Goal: Information Seeking & Learning: Learn about a topic

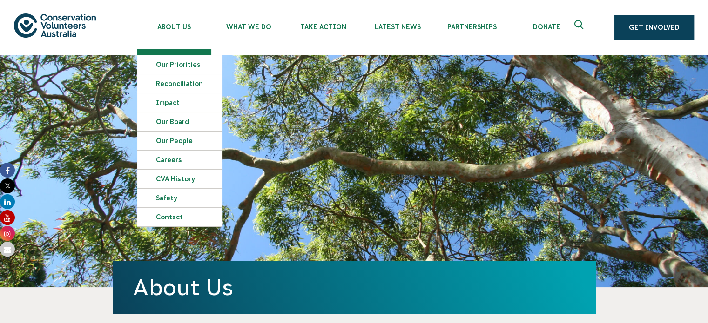
click at [73, 20] on img at bounding box center [55, 25] width 82 height 24
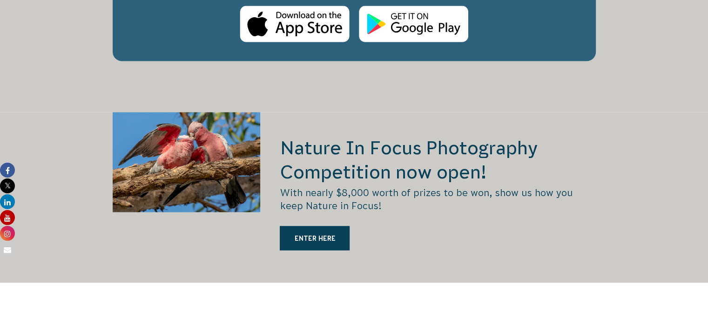
scroll to position [1815, 0]
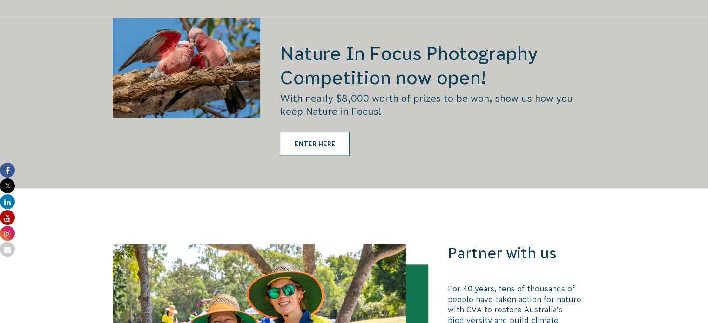
click at [322, 132] on link "ENTER HERE" at bounding box center [315, 144] width 70 height 24
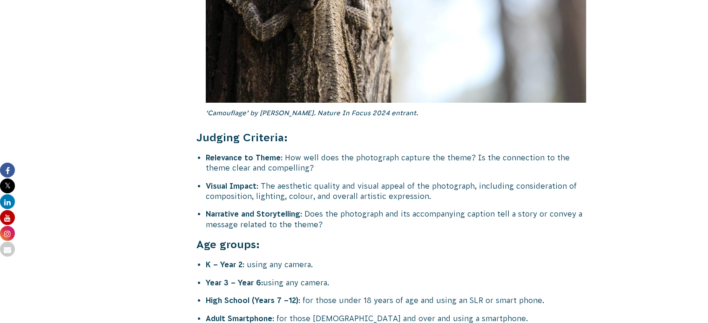
scroll to position [3537, 0]
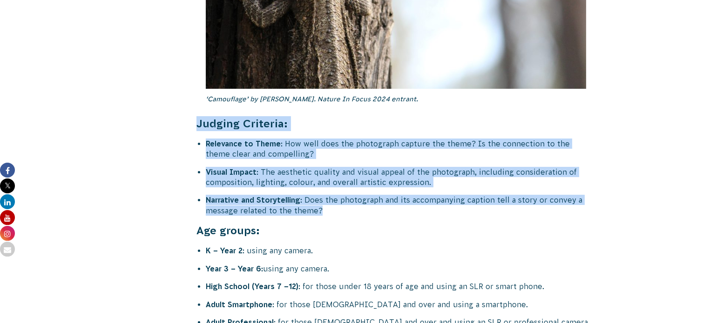
drag, startPoint x: 339, startPoint y: 178, endPoint x: 195, endPoint y: 92, distance: 167.4
copy div "Judging Criteria: Relevance to Theme : How well does the photograph capture the…"
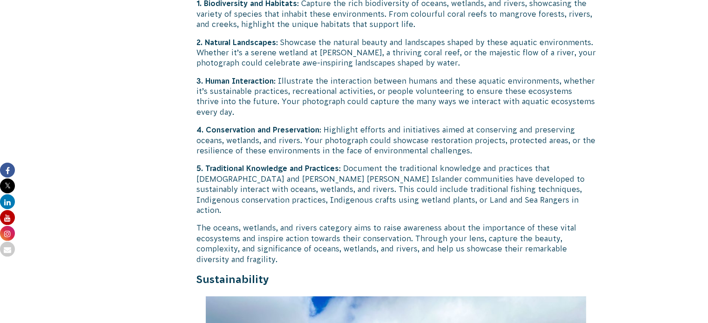
scroll to position [1815, 0]
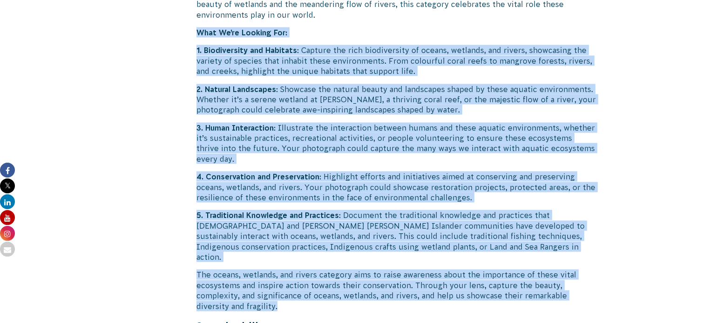
drag, startPoint x: 198, startPoint y: 21, endPoint x: 359, endPoint y: 286, distance: 309.9
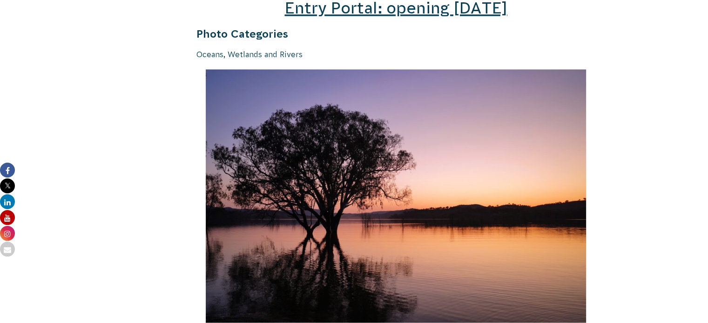
scroll to position [1443, 0]
click at [199, 28] on strong "Photo Categories" at bounding box center [242, 34] width 92 height 12
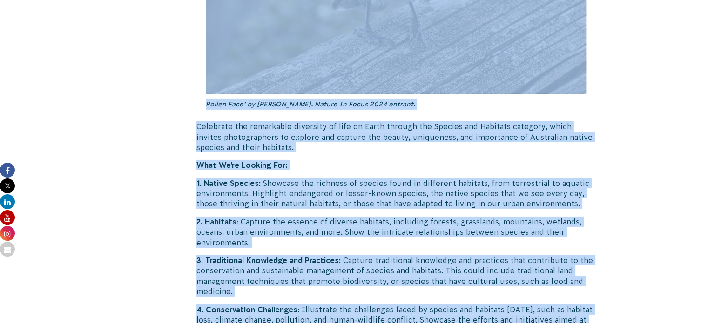
scroll to position [3097, 0]
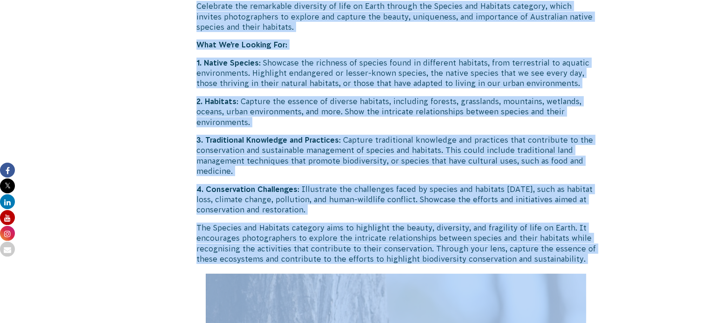
drag, startPoint x: 197, startPoint y: 22, endPoint x: 538, endPoint y: 236, distance: 403.0
copy div "Lorem Ipsumdolor Sitame, Consecte adi Elitse ‘Doeius te Inci Utlabo’ et Dolore …"
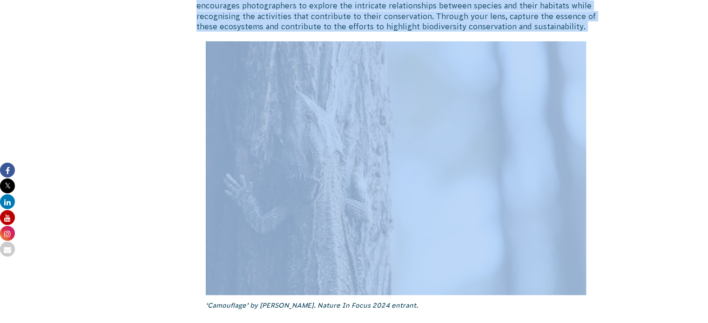
scroll to position [3470, 0]
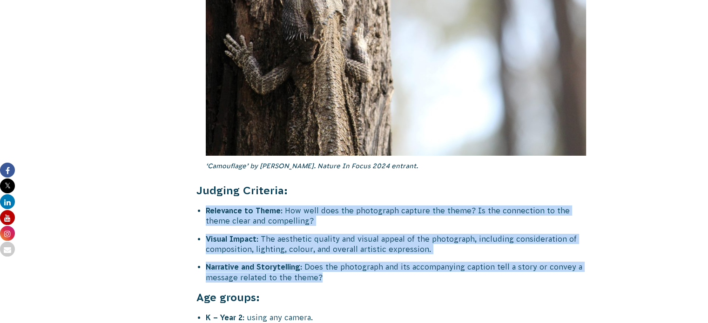
drag, startPoint x: 324, startPoint y: 247, endPoint x: 200, endPoint y: 176, distance: 142.3
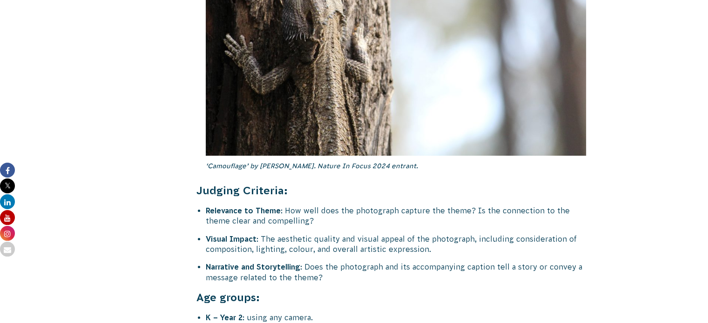
click at [206, 206] on li "Relevance to Theme : How well does the photograph capture the theme? Is the con…" at bounding box center [401, 216] width 390 height 21
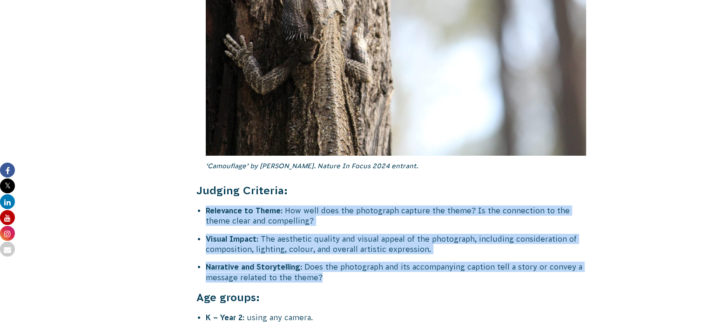
drag, startPoint x: 331, startPoint y: 247, endPoint x: 207, endPoint y: 179, distance: 141.8
copy div "Relevance to Theme : How well does the photograph capture the theme? Is the con…"
